Goal: Transaction & Acquisition: Purchase product/service

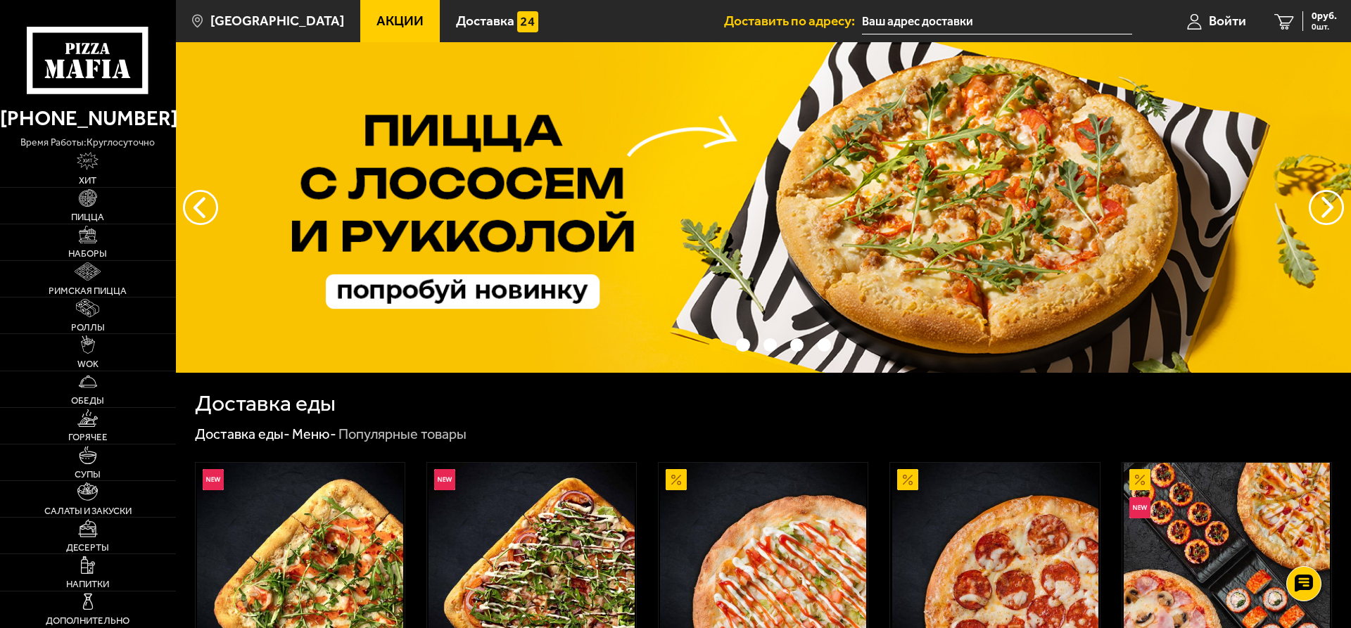
scroll to position [215, 0]
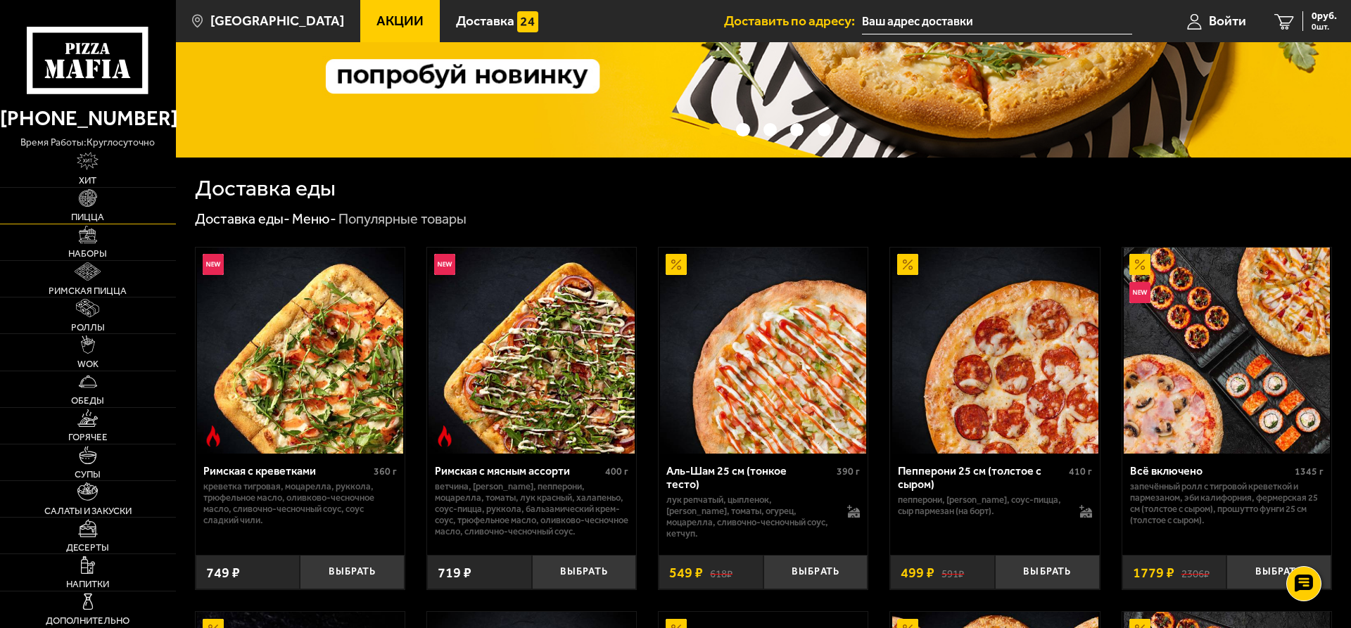
click at [99, 213] on span "Пицца" at bounding box center [87, 217] width 33 height 9
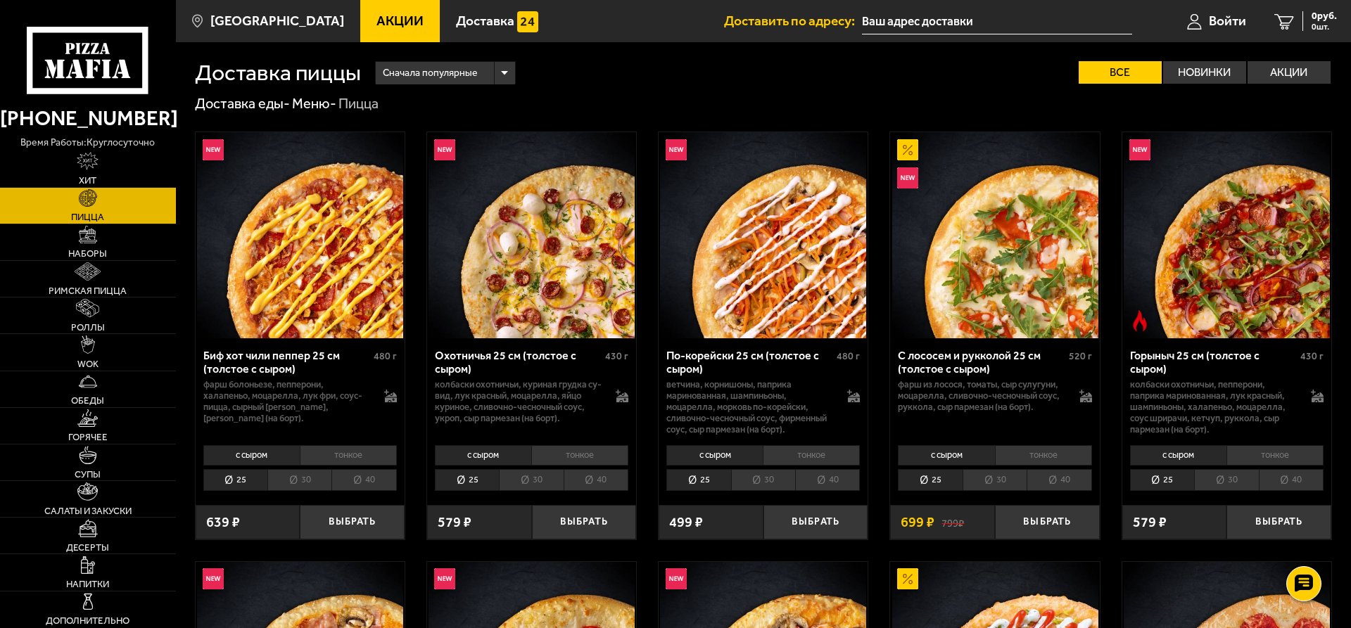
click at [369, 479] on li "40" at bounding box center [363, 480] width 65 height 22
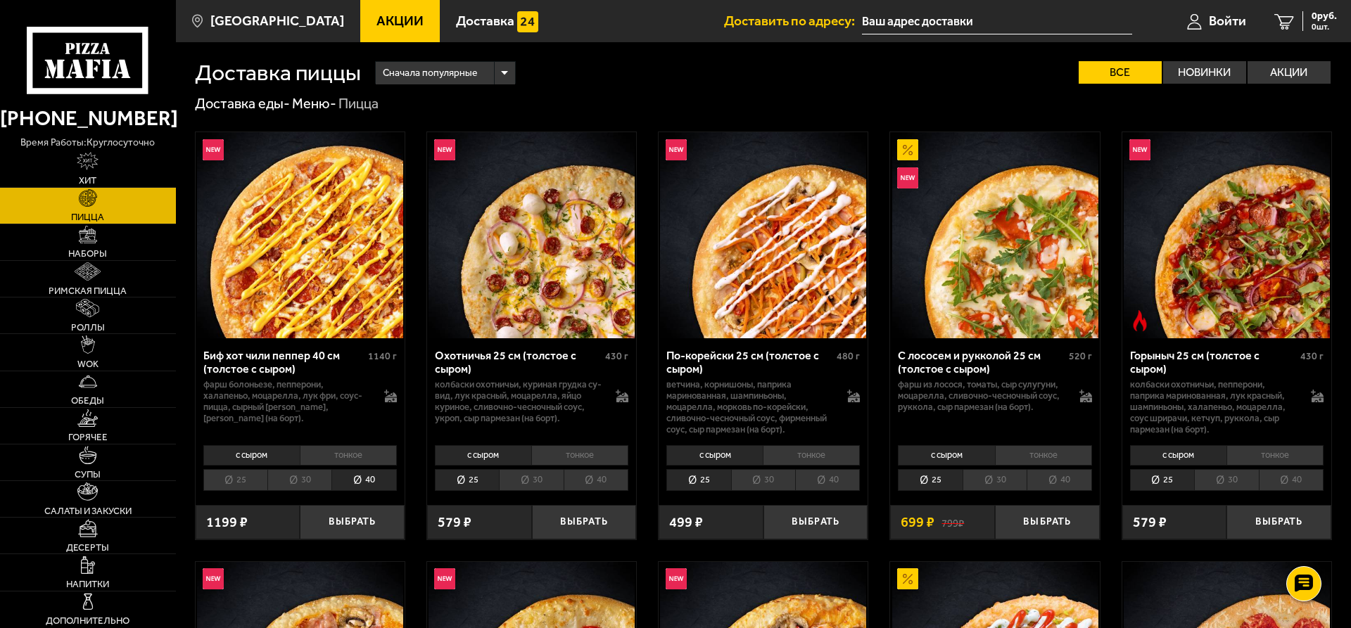
click at [493, 278] on img at bounding box center [532, 235] width 206 height 206
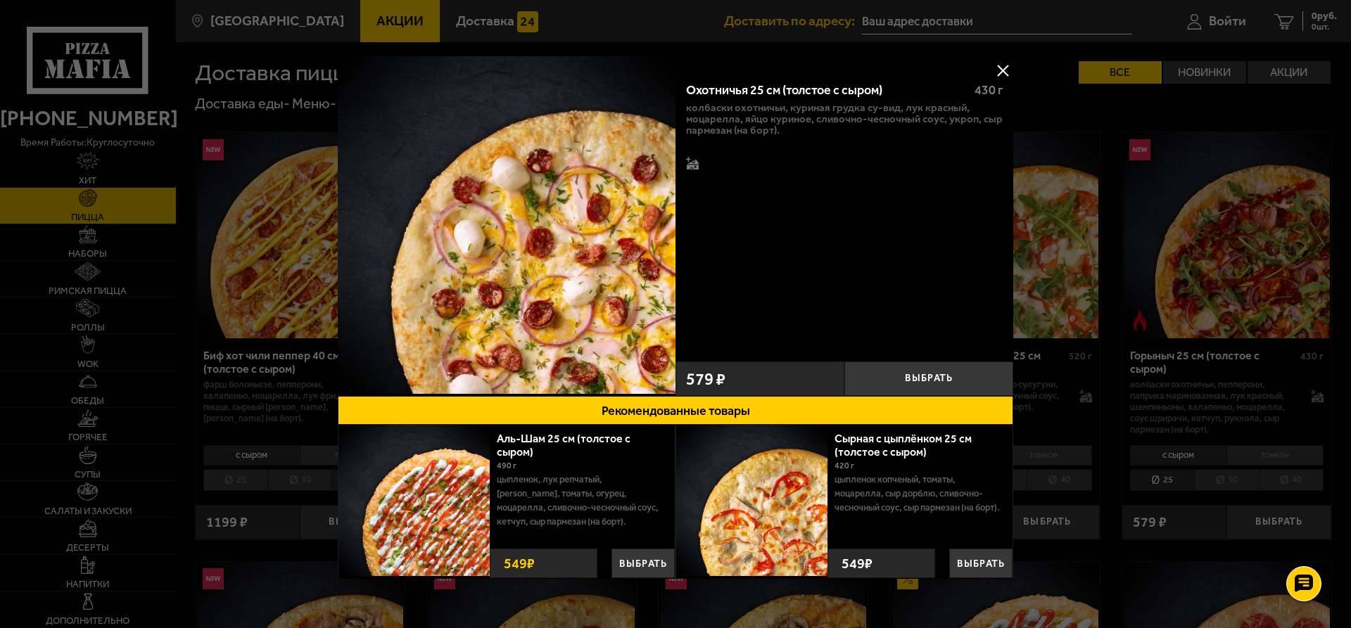
click at [1003, 69] on button at bounding box center [1002, 70] width 21 height 21
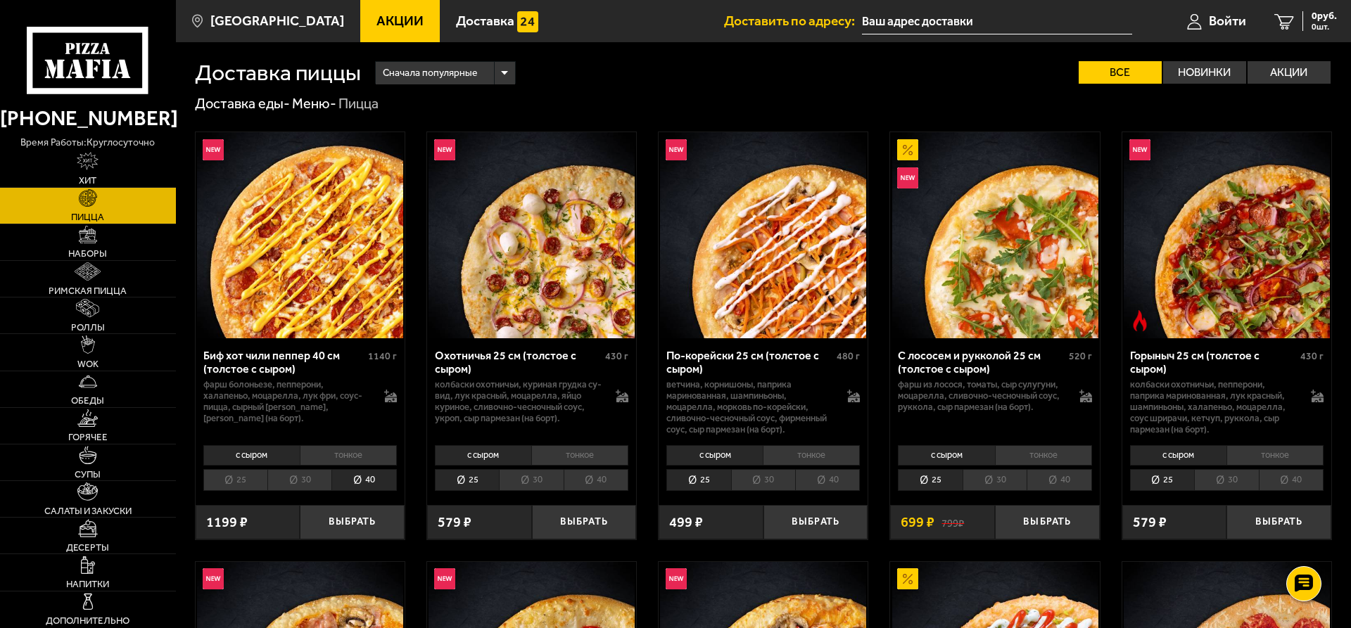
click at [604, 479] on li "40" at bounding box center [596, 480] width 65 height 22
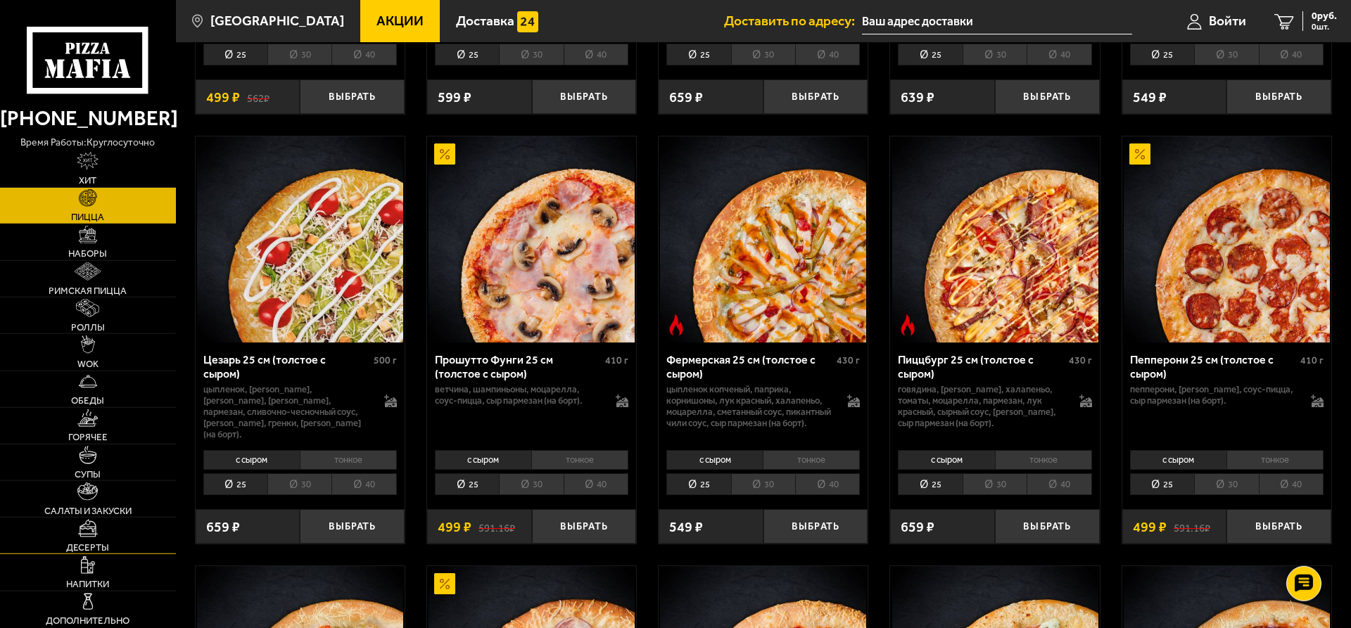
scroll to position [1292, 0]
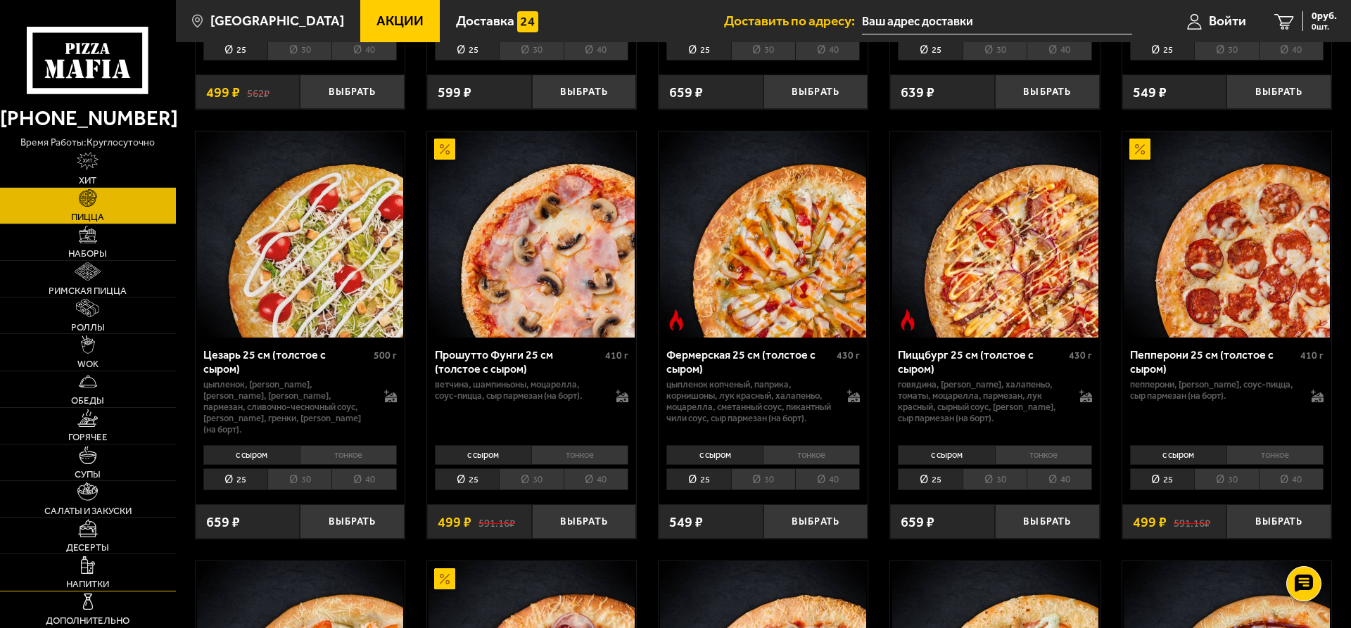
click at [115, 581] on link "Напитки" at bounding box center [88, 572] width 176 height 36
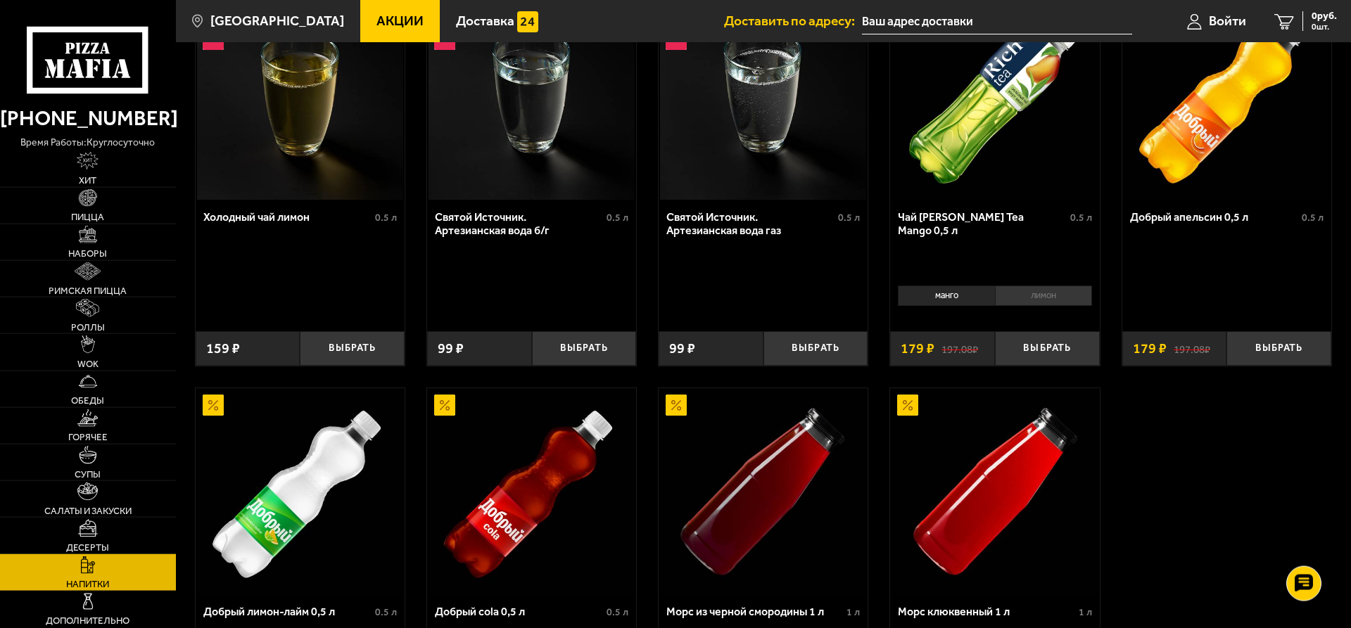
scroll to position [574, 0]
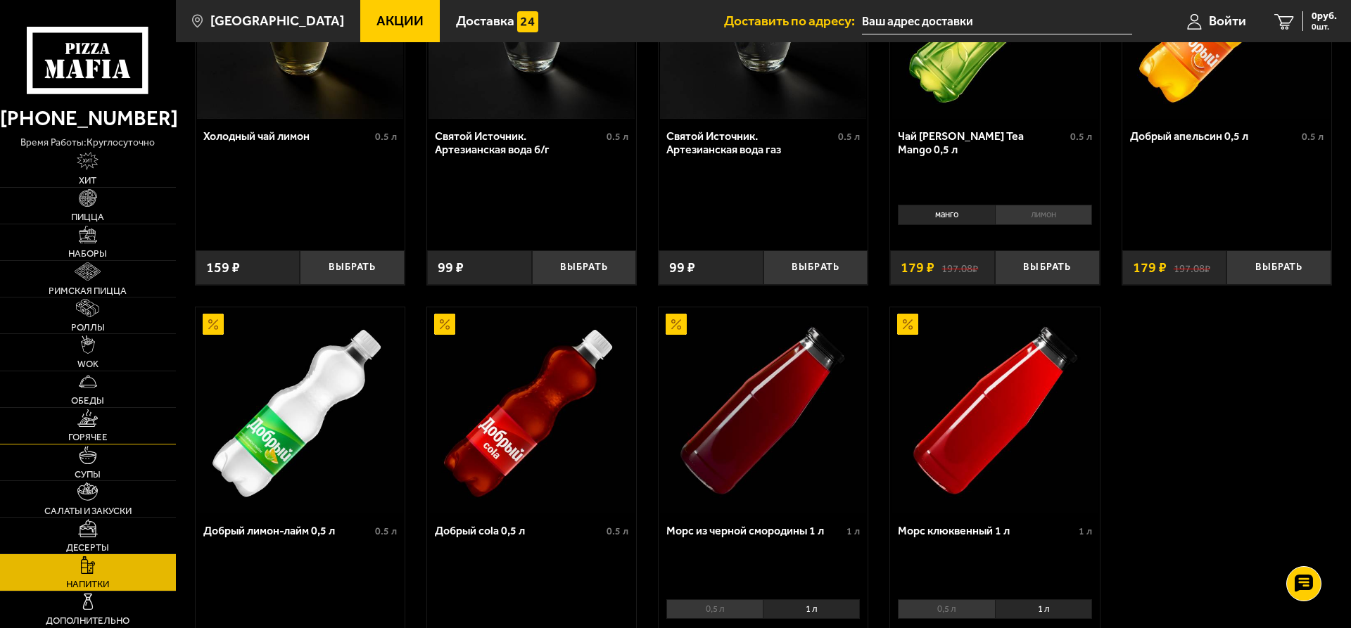
click at [89, 436] on span "Горячее" at bounding box center [87, 437] width 39 height 9
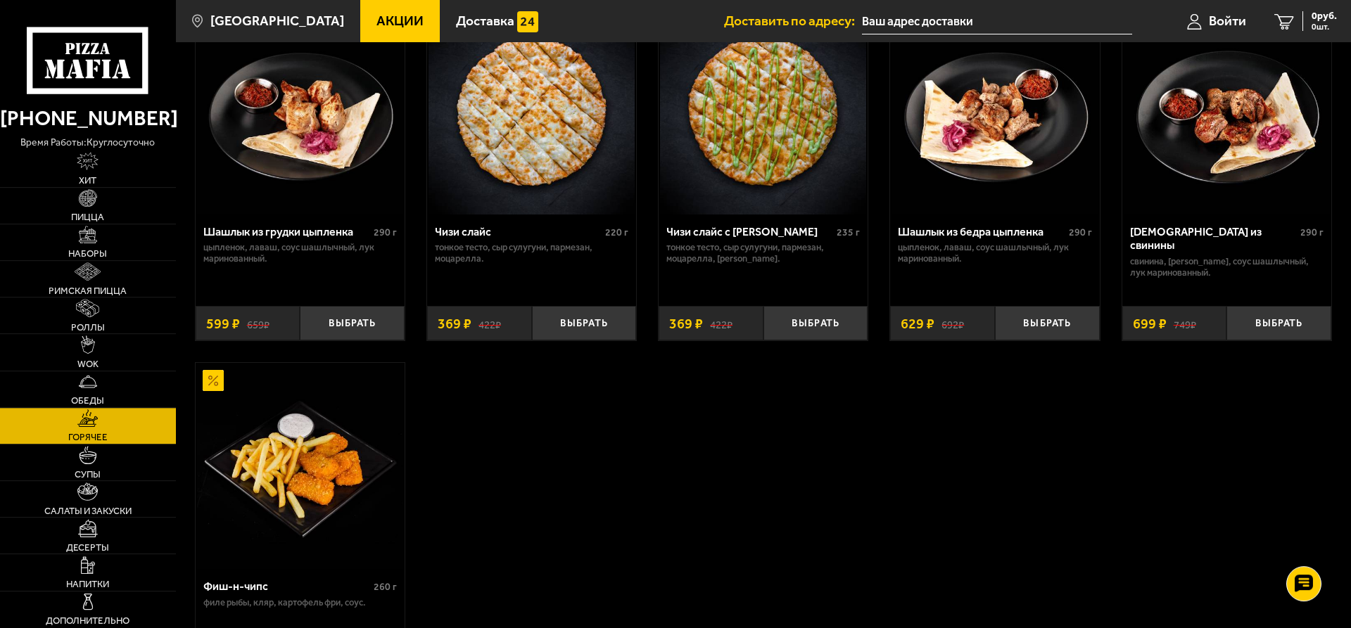
scroll to position [861, 0]
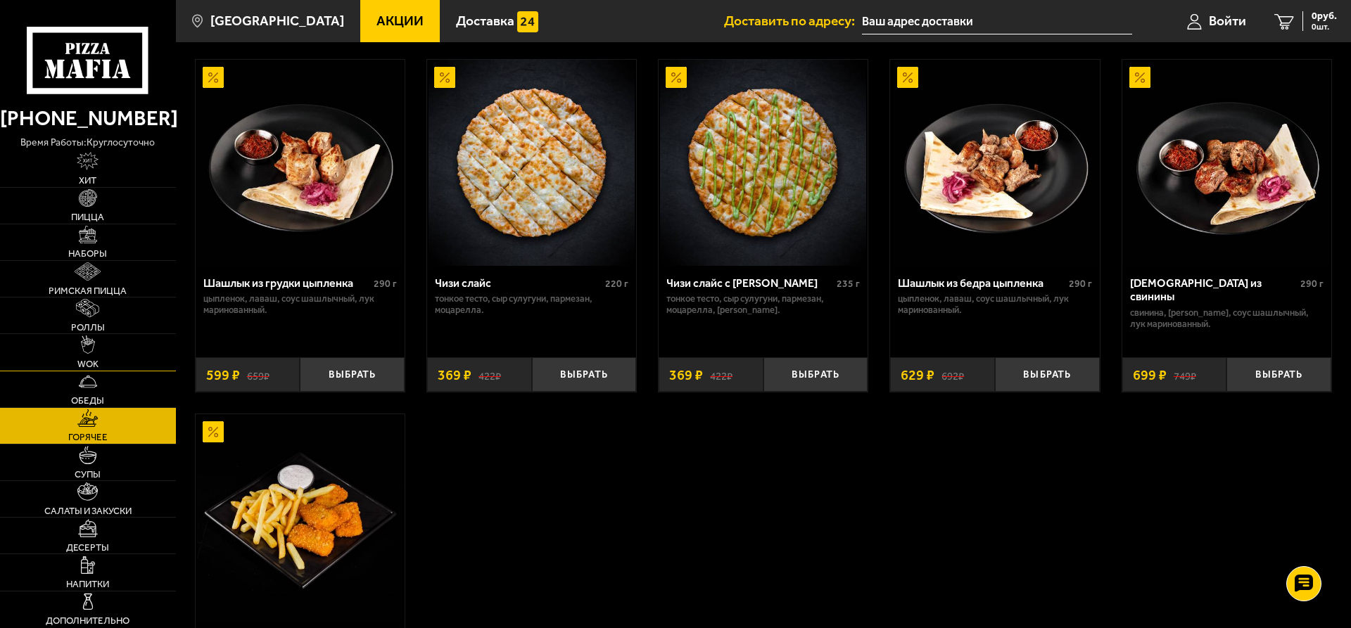
click at [99, 360] on link "WOK" at bounding box center [88, 352] width 176 height 36
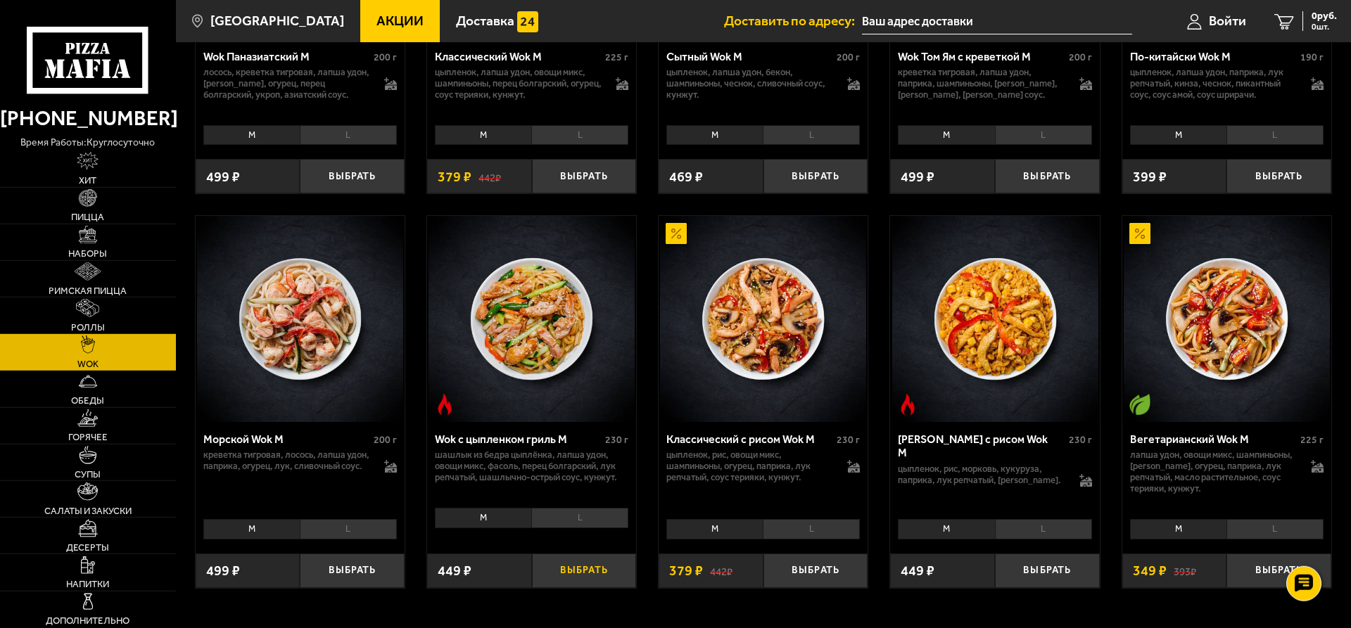
scroll to position [718, 0]
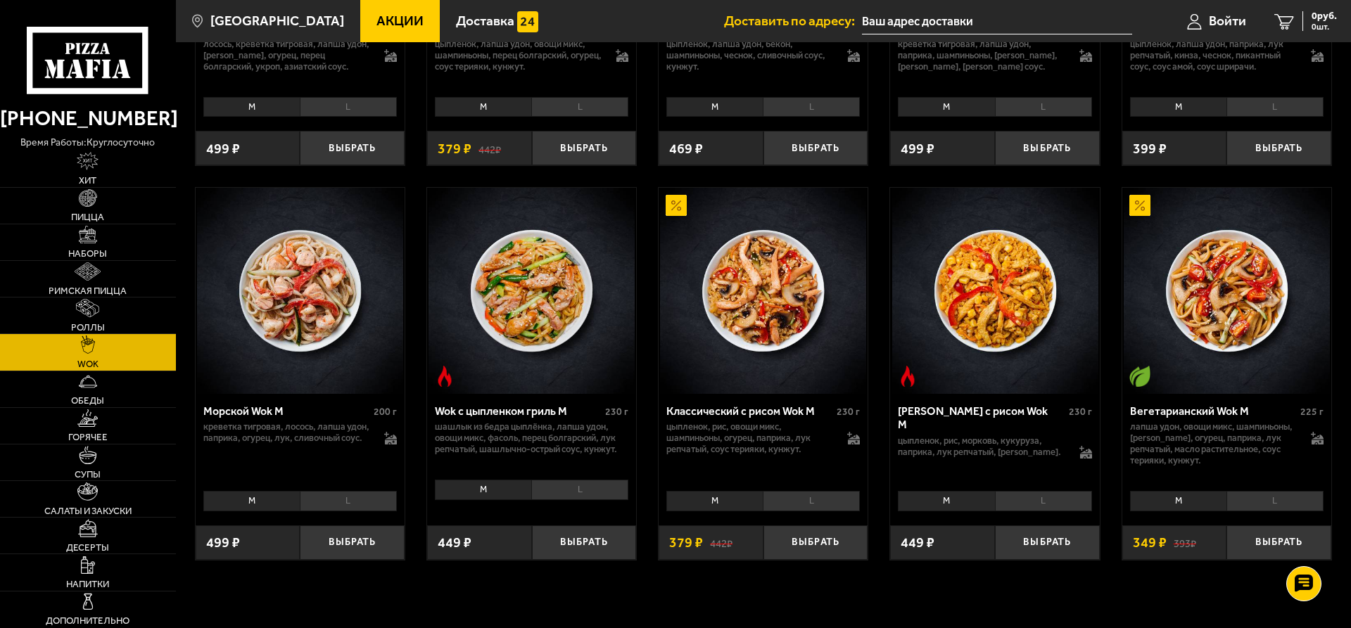
click at [595, 502] on div "M L 0" at bounding box center [531, 494] width 209 height 39
click at [593, 498] on li "L" at bounding box center [579, 490] width 97 height 20
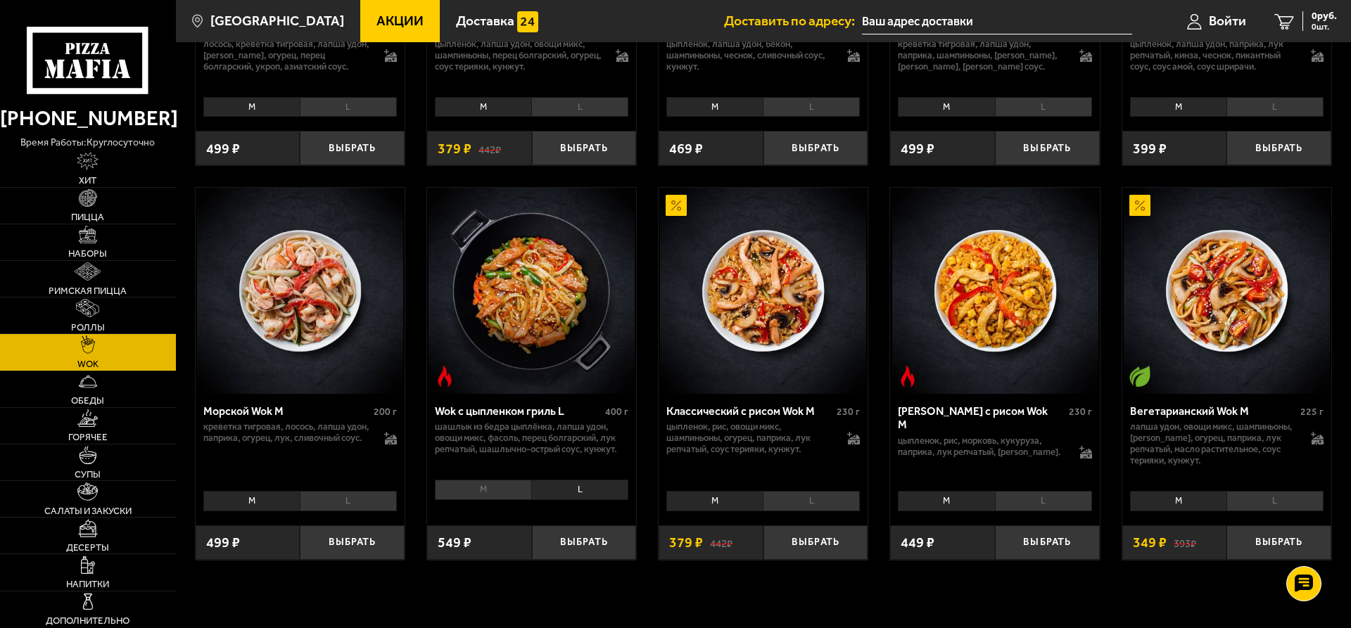
click at [507, 495] on li "M" at bounding box center [483, 490] width 96 height 20
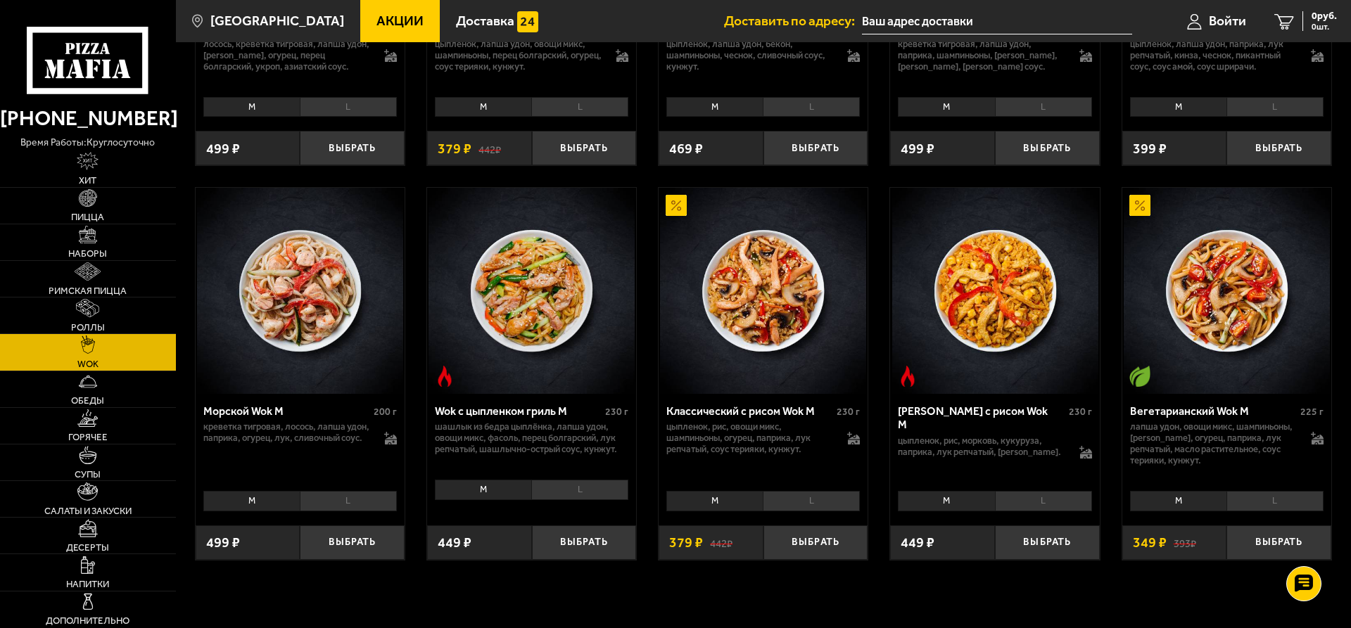
click at [528, 305] on img at bounding box center [532, 291] width 206 height 206
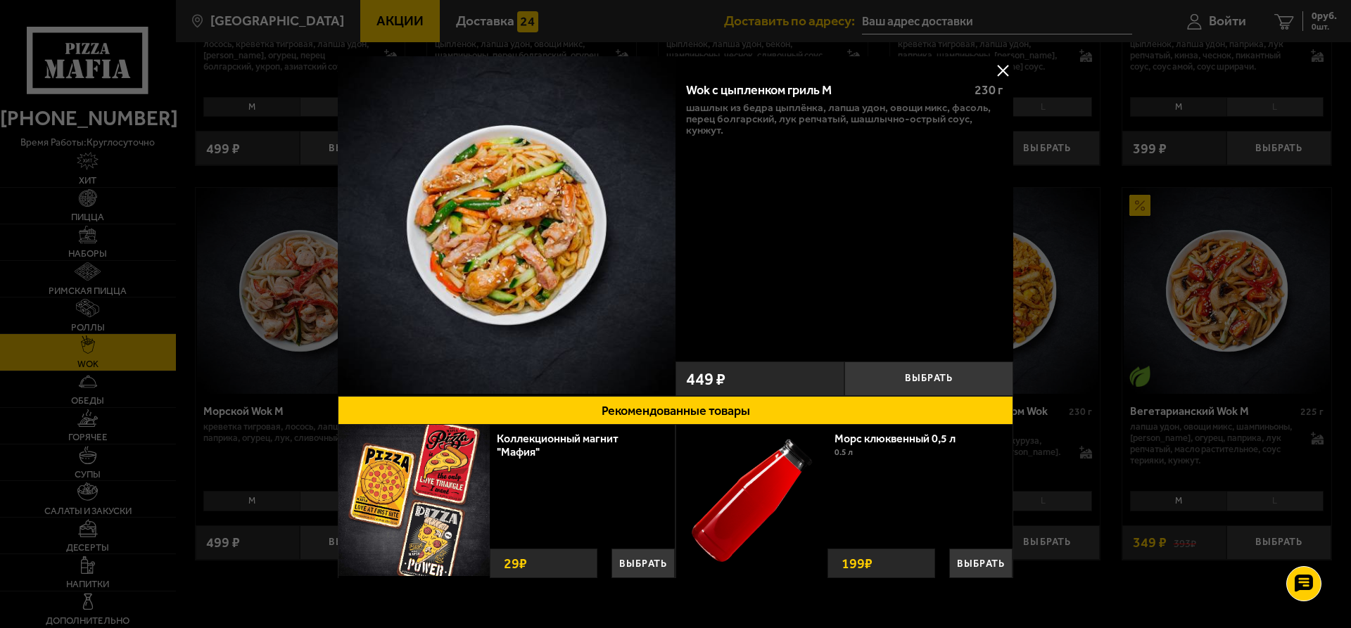
click at [1001, 69] on button at bounding box center [1002, 70] width 21 height 21
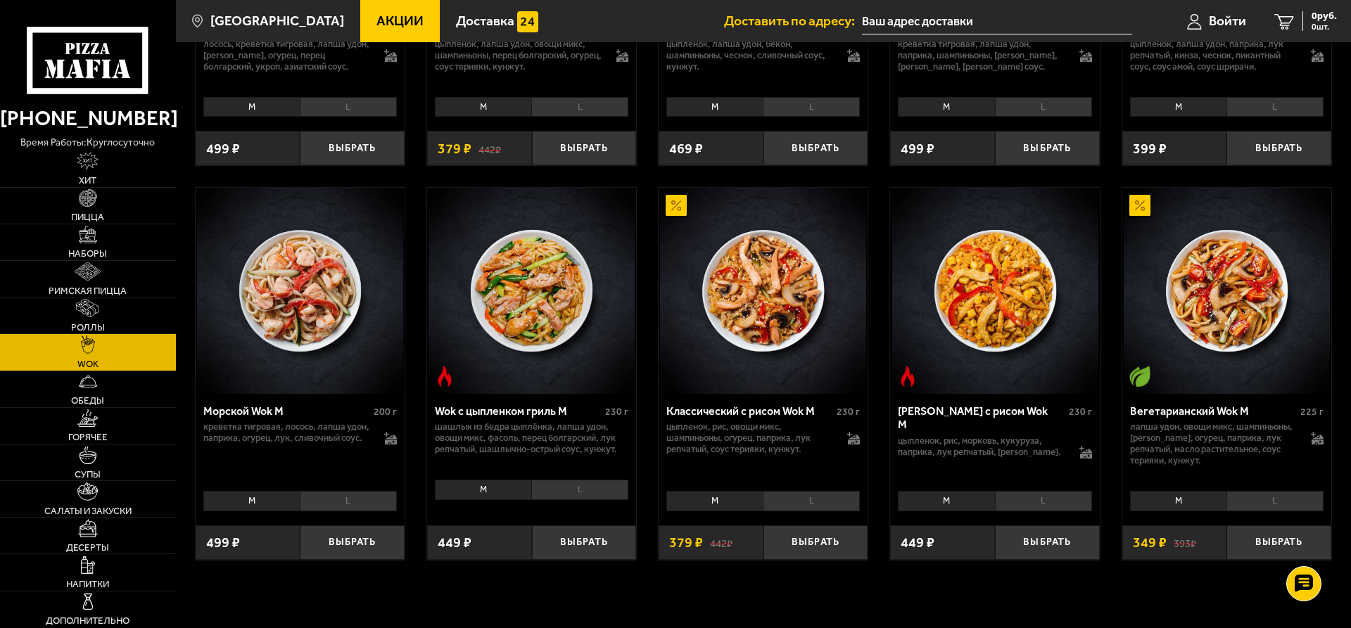
click at [592, 487] on li "L" at bounding box center [579, 490] width 97 height 20
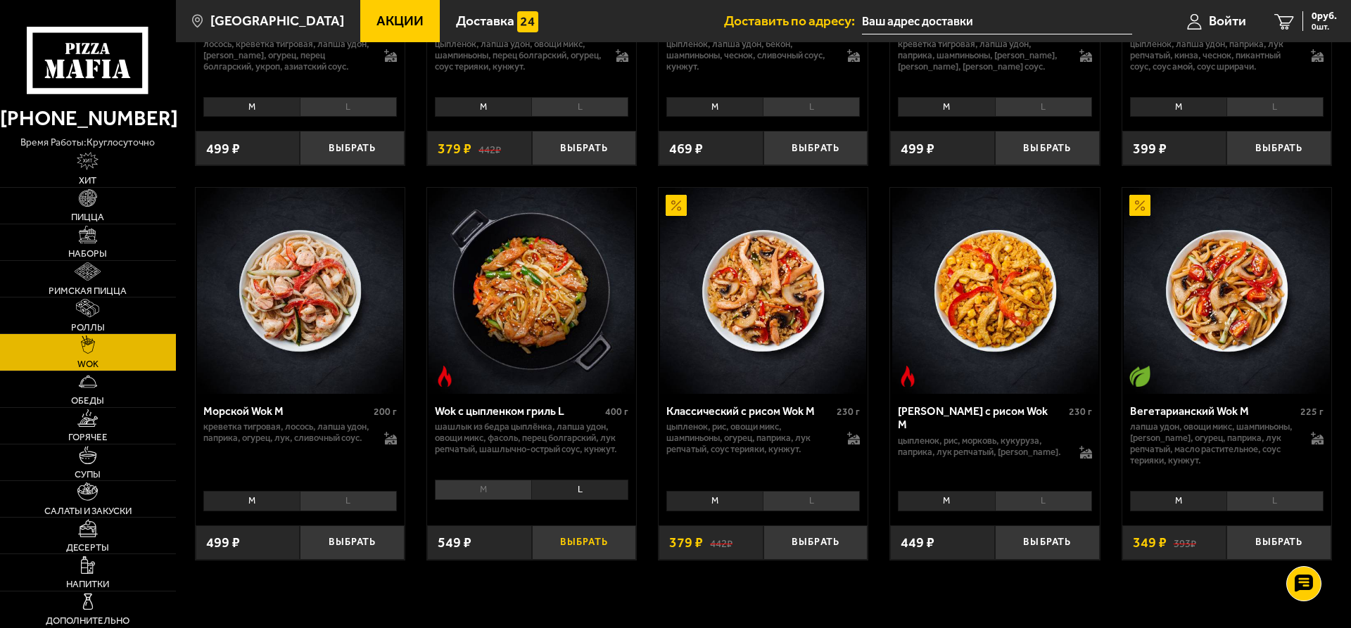
click at [579, 545] on button "Выбрать" at bounding box center [584, 543] width 105 height 34
click at [614, 545] on button "+" at bounding box center [618, 543] width 34 height 34
click at [106, 387] on link "Обеды" at bounding box center [88, 390] width 176 height 36
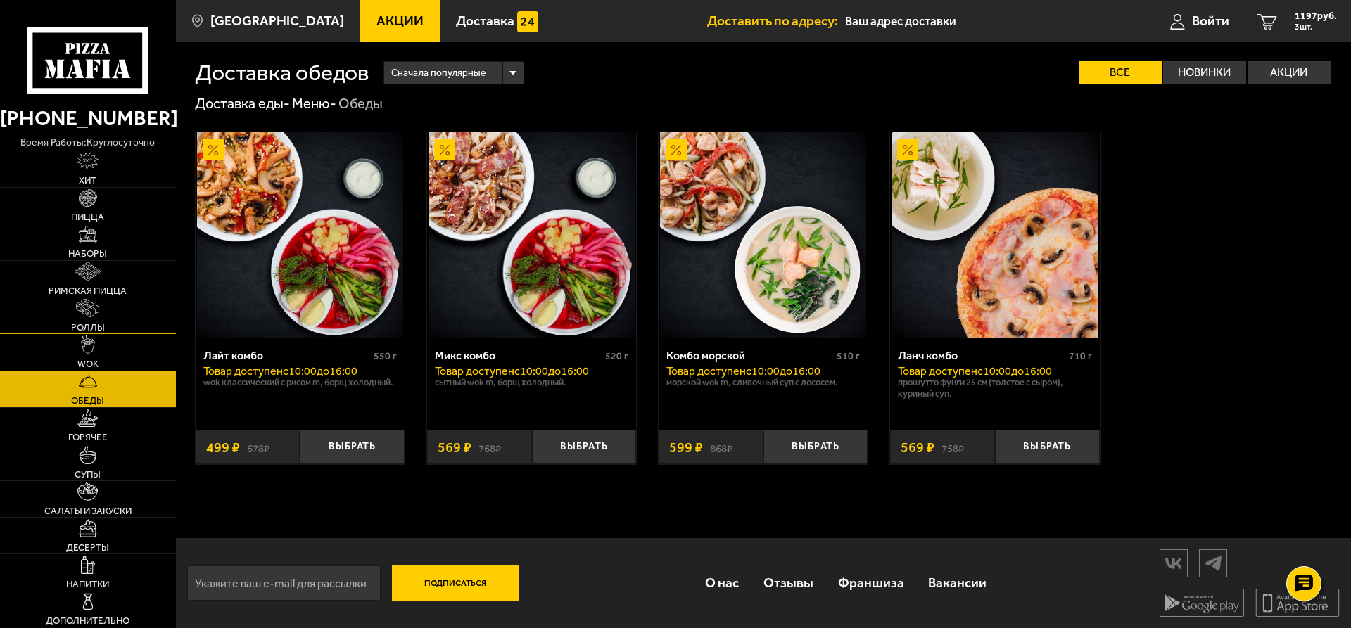
click at [102, 317] on link "Роллы" at bounding box center [88, 316] width 176 height 36
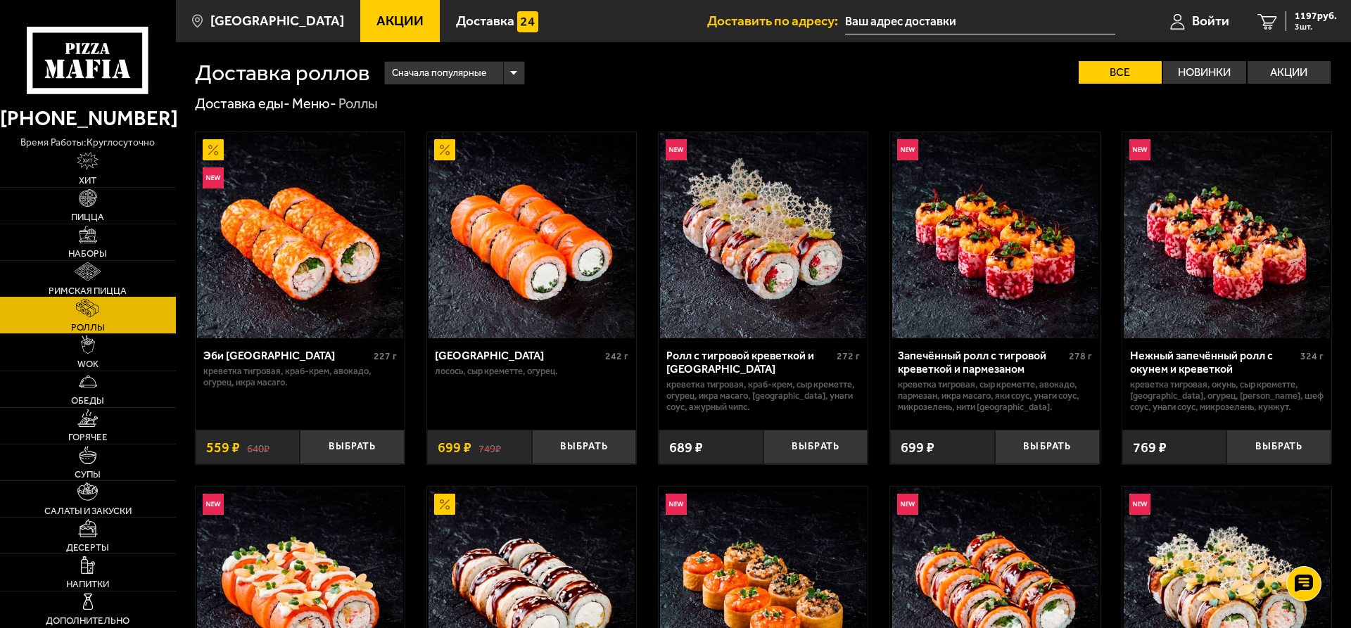
click at [106, 279] on link "Римская пицца" at bounding box center [88, 279] width 176 height 36
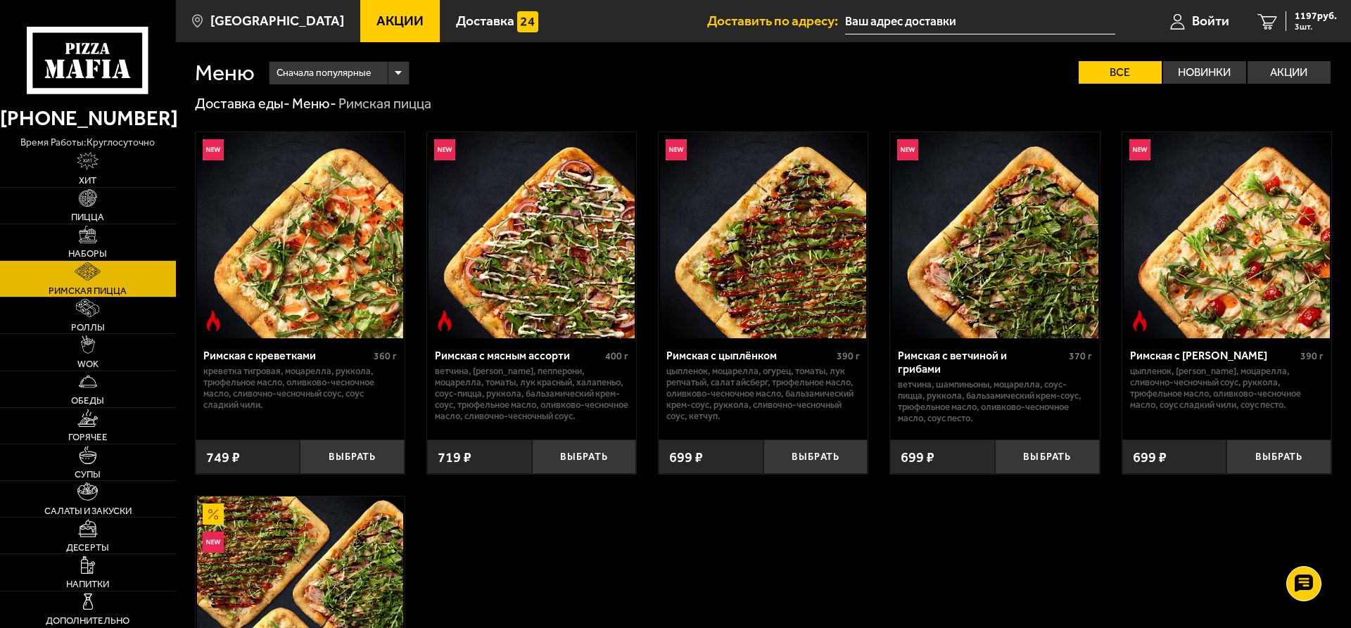
click at [571, 261] on img at bounding box center [532, 235] width 206 height 206
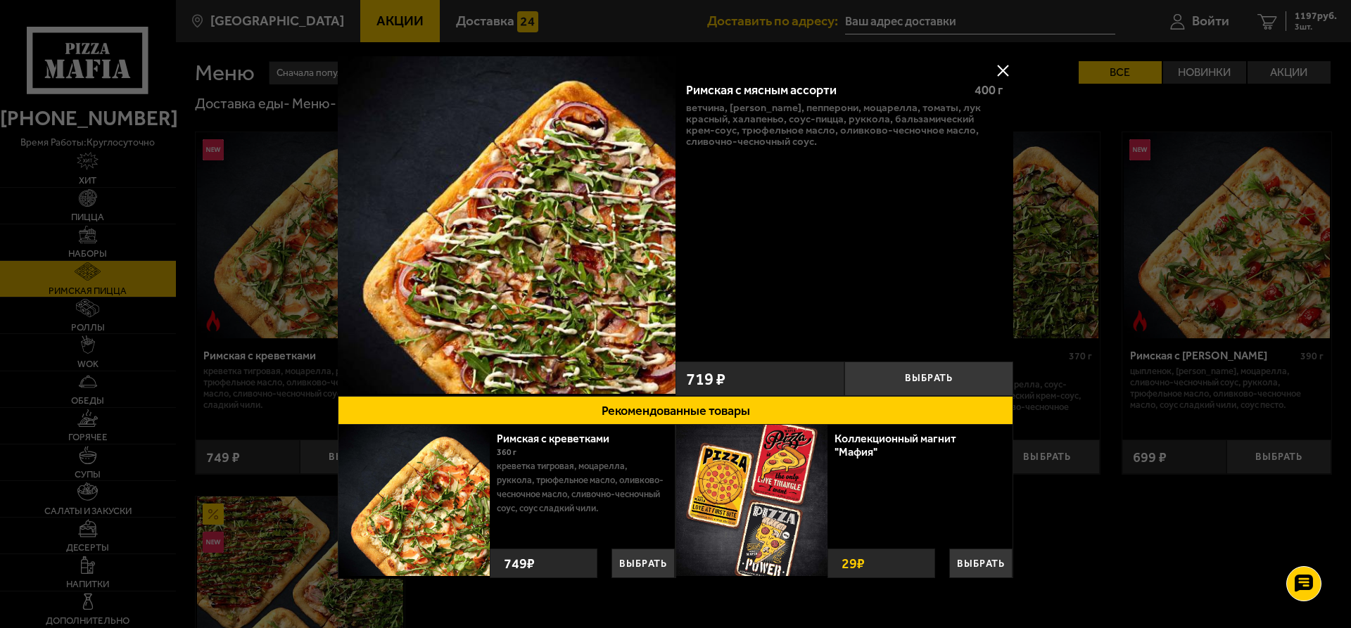
click at [999, 68] on button at bounding box center [1002, 70] width 21 height 21
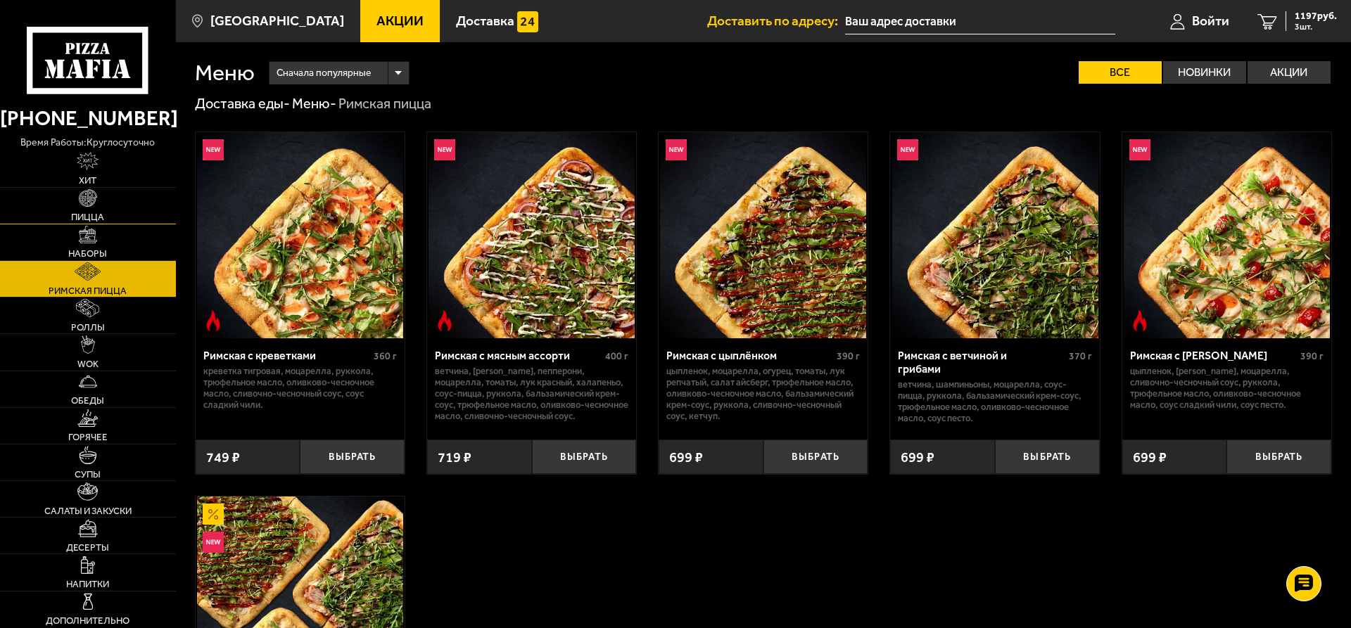
click at [84, 208] on link "Пицца" at bounding box center [88, 206] width 176 height 36
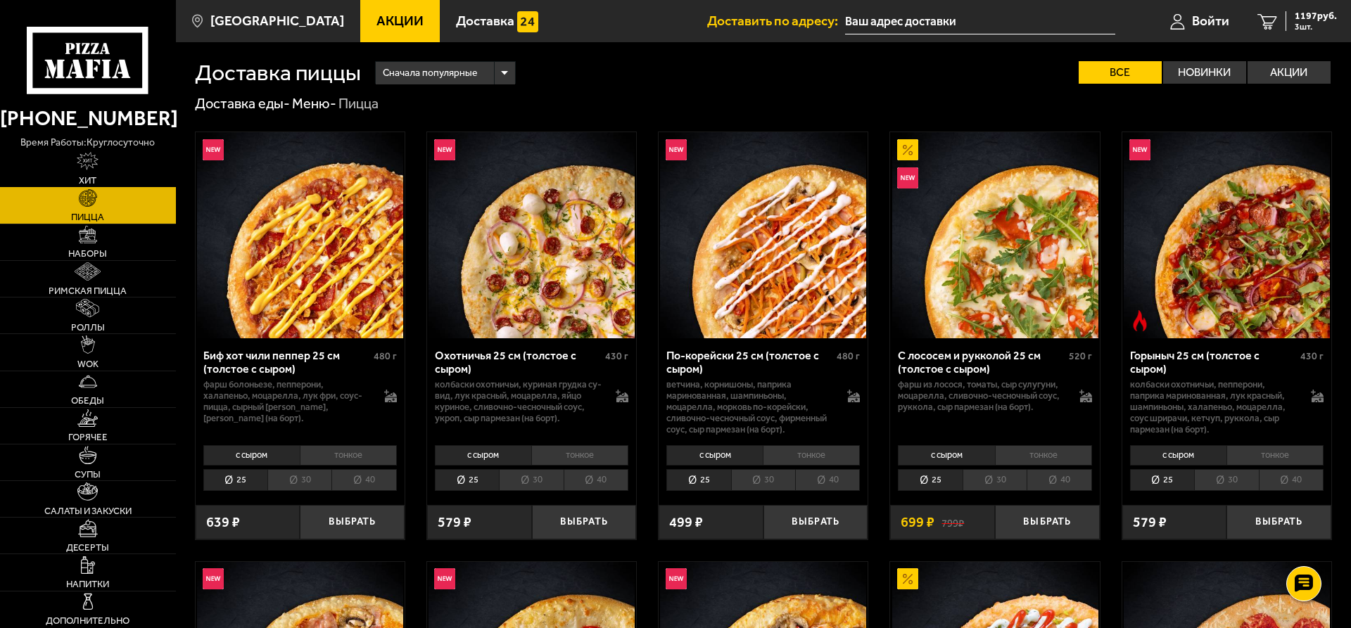
click at [83, 168] on img at bounding box center [88, 161] width 22 height 18
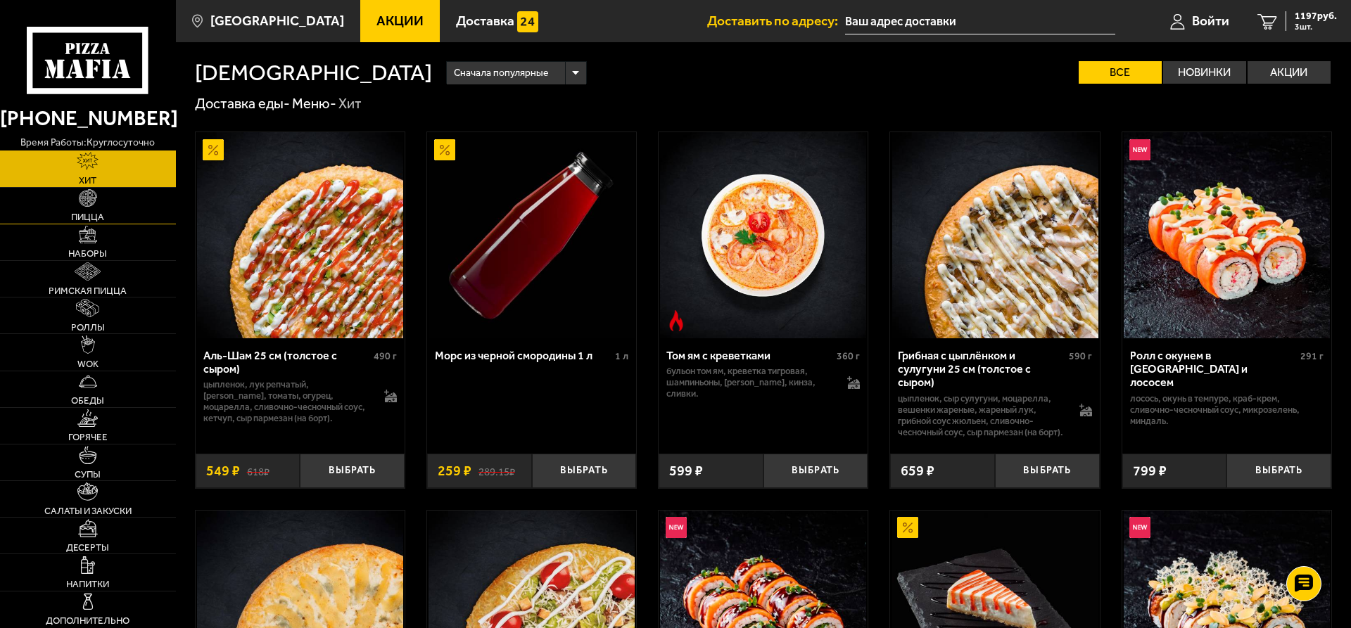
click at [91, 202] on img at bounding box center [88, 198] width 18 height 18
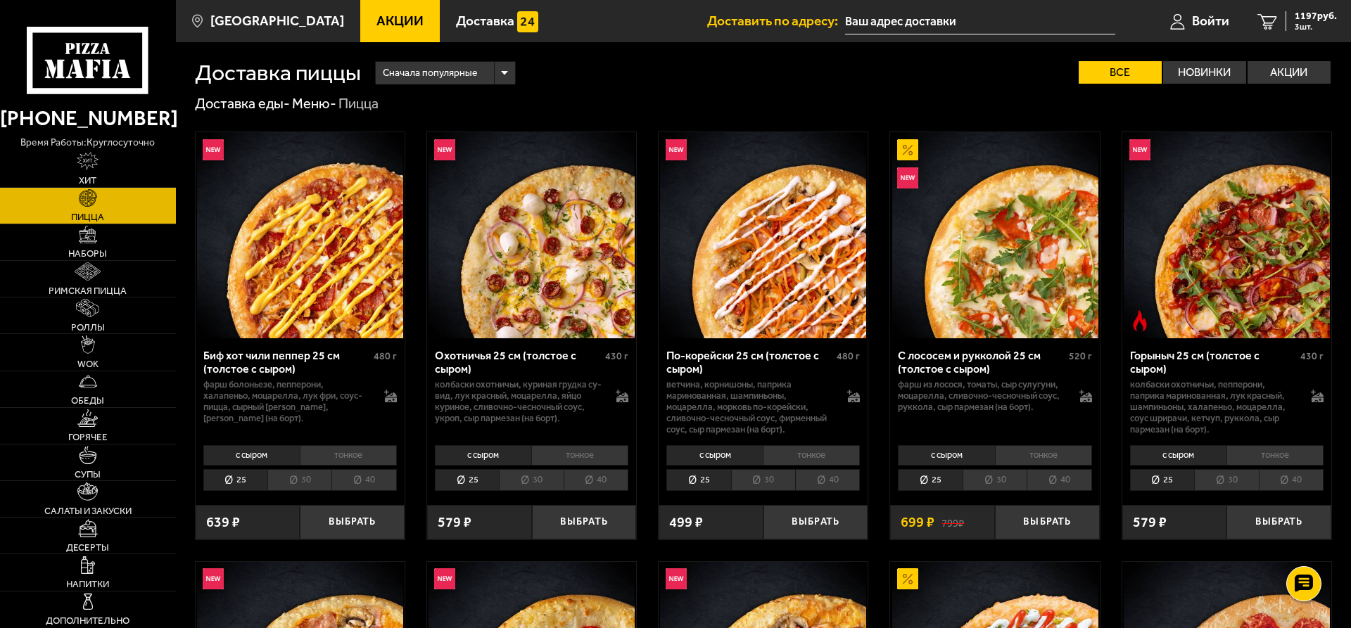
click at [597, 484] on li "40" at bounding box center [596, 480] width 65 height 22
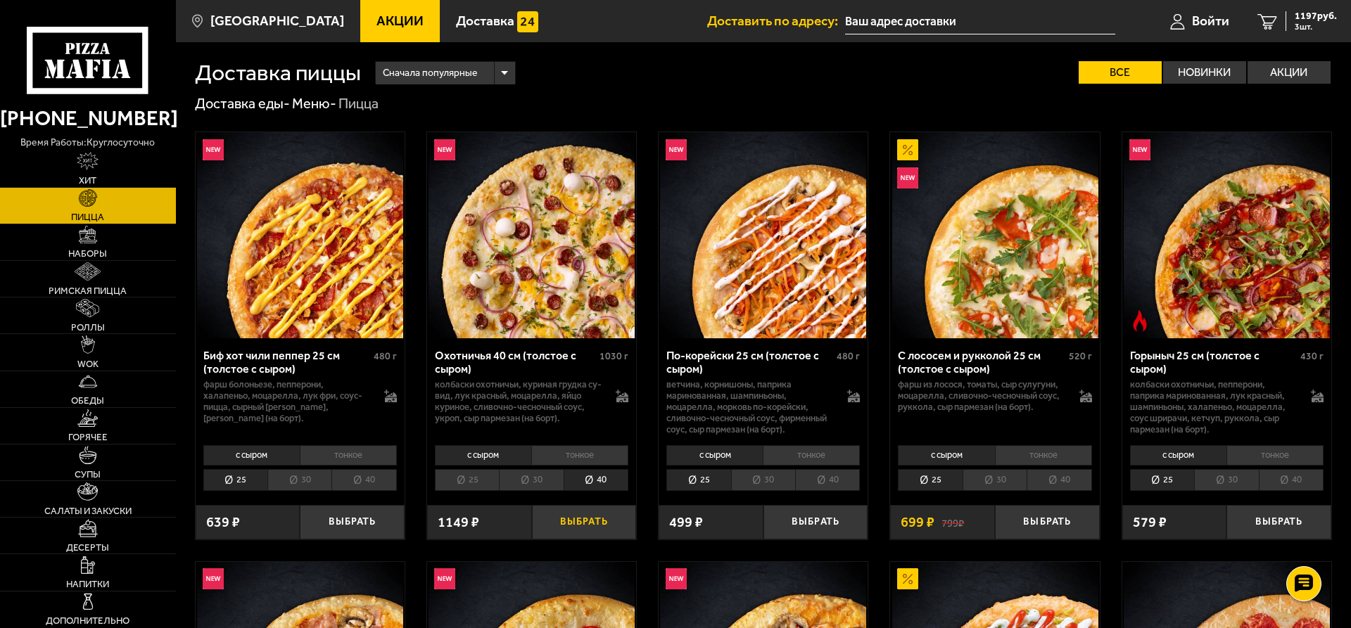
click at [586, 519] on button "Выбрать" at bounding box center [584, 522] width 105 height 34
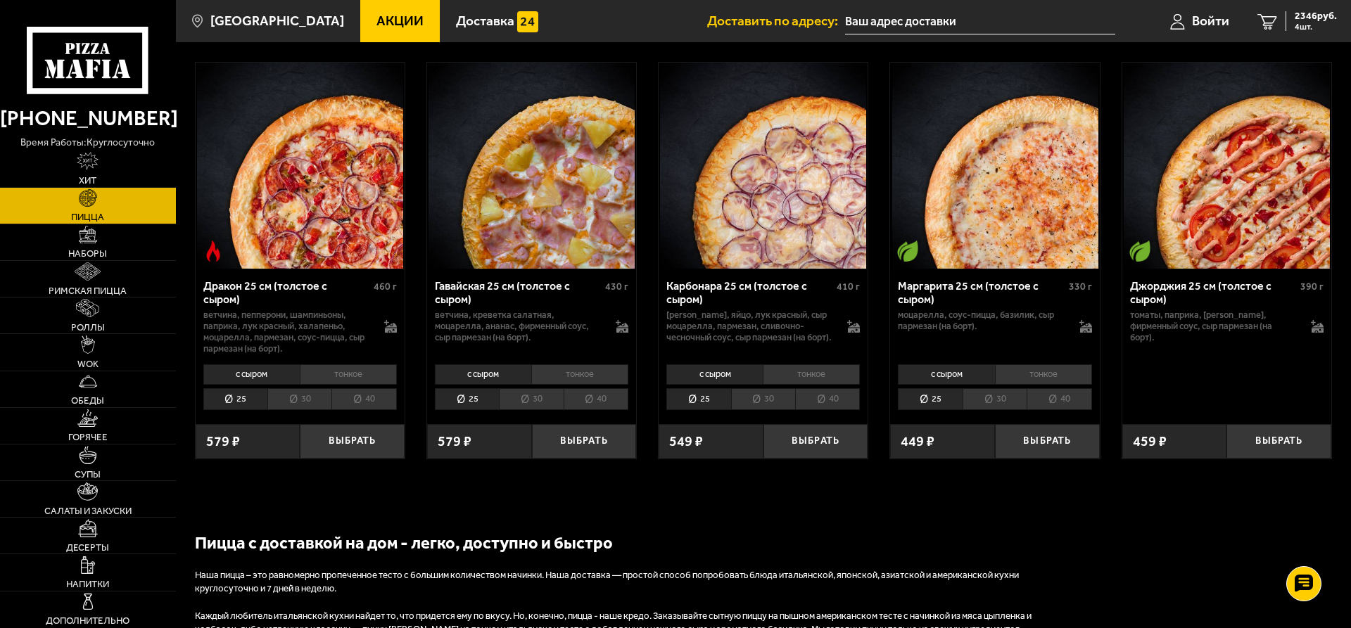
scroll to position [2584, 0]
